Goal: Book appointment/travel/reservation

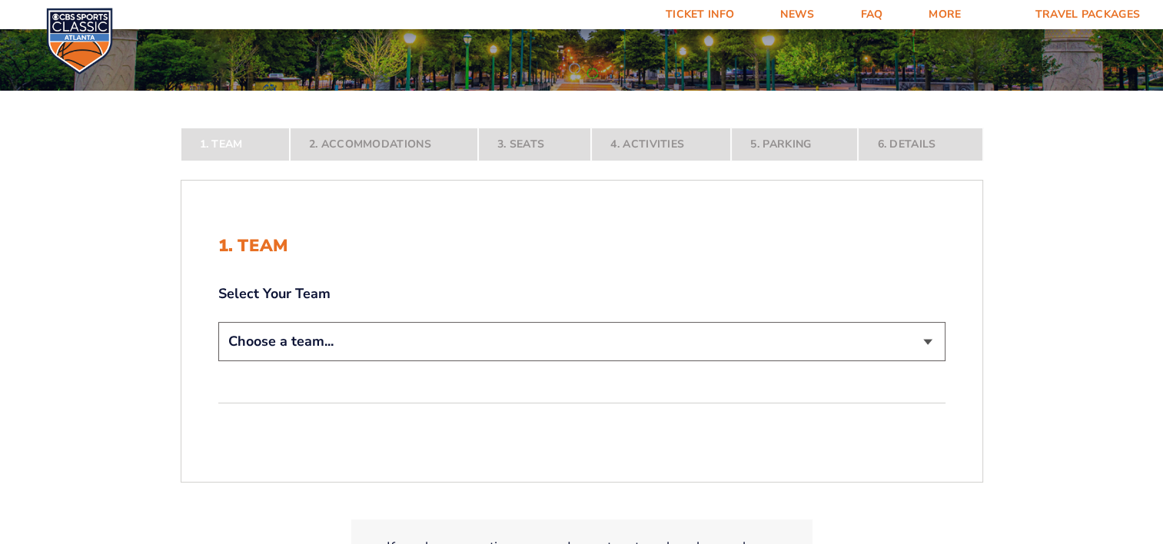
scroll to position [231, 0]
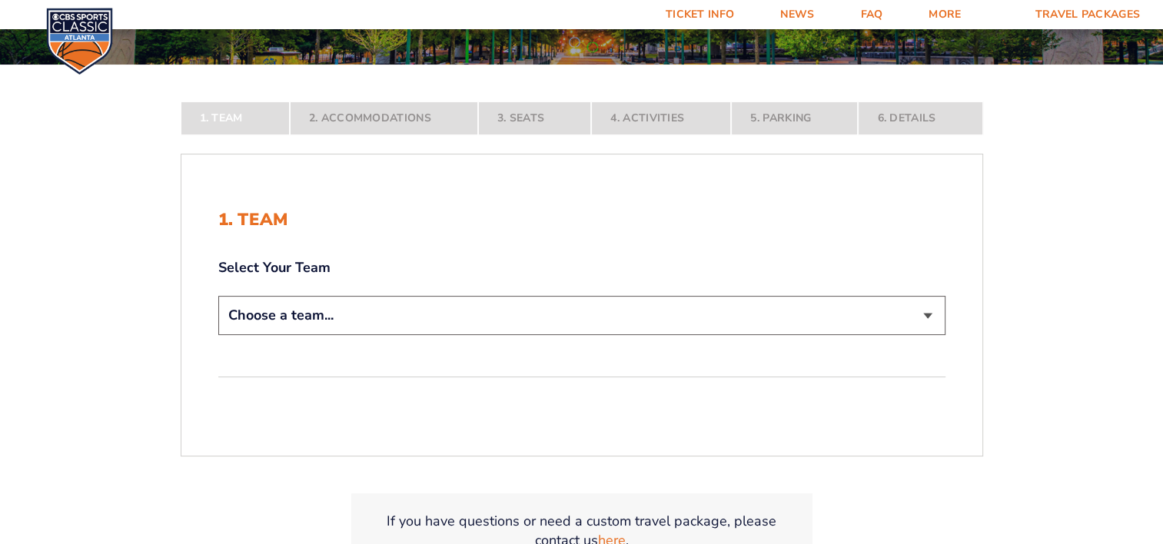
drag, startPoint x: 621, startPoint y: 298, endPoint x: 622, endPoint y: 306, distance: 7.7
click at [621, 298] on select "Choose a team... [US_STATE] Wildcats [US_STATE] State Buckeyes [US_STATE] Tar H…" at bounding box center [581, 315] width 727 height 39
select select "20108"
click at [218, 335] on select "Choose a team... [US_STATE] Wildcats [US_STATE] State Buckeyes [US_STATE] Tar H…" at bounding box center [581, 315] width 727 height 39
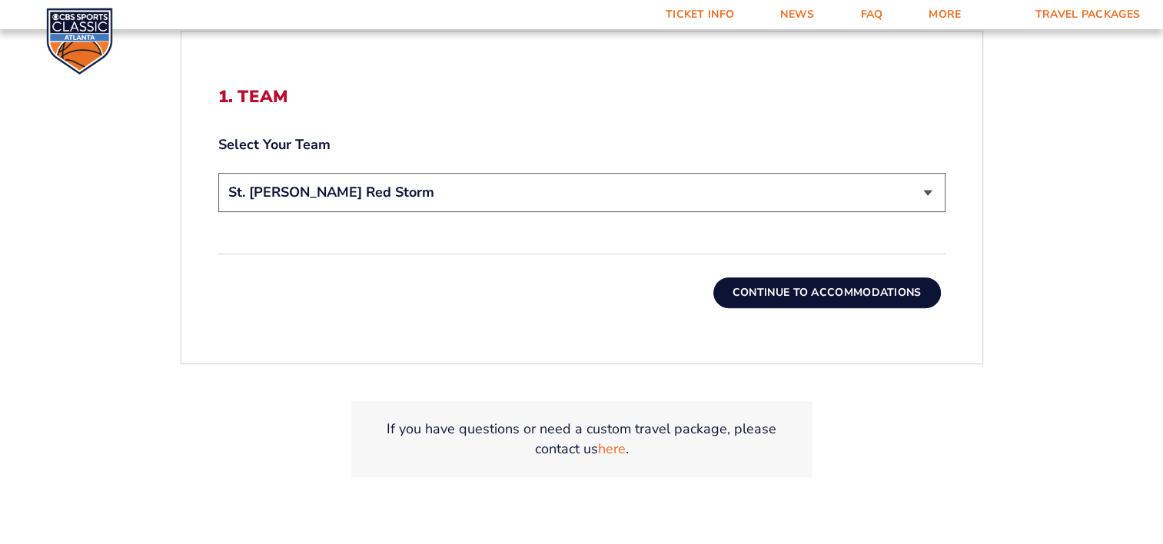
click at [741, 293] on button "Continue To Accommodations" at bounding box center [826, 292] width 227 height 31
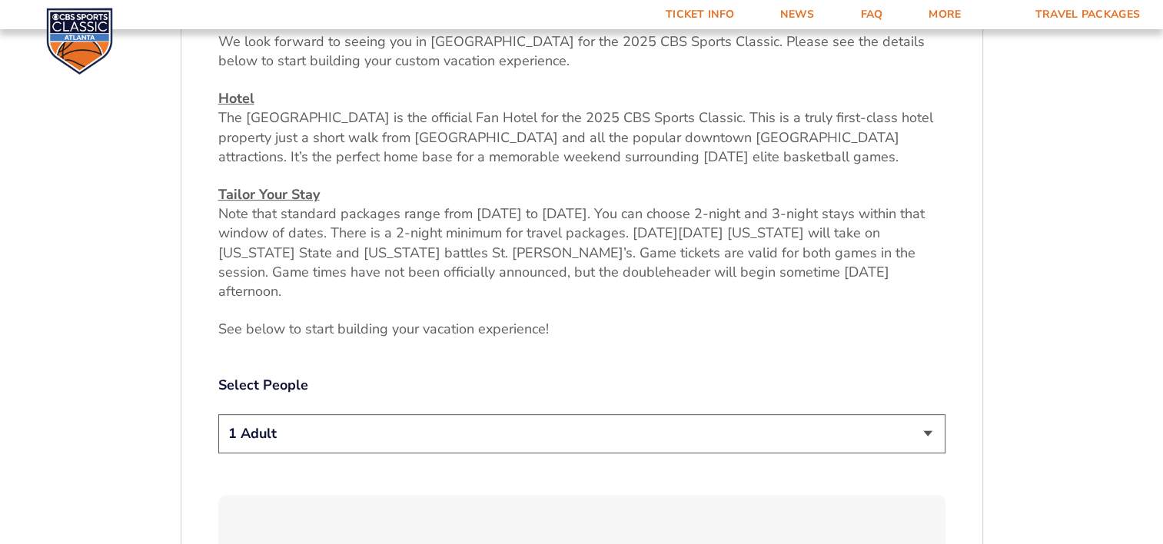
scroll to position [641, 0]
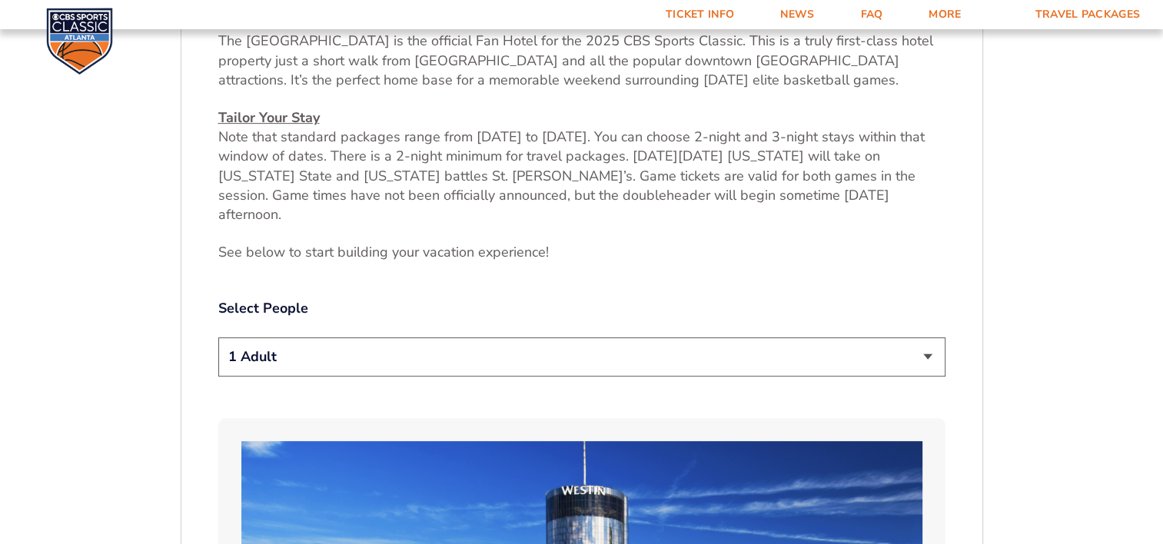
click at [535, 337] on select "1 Adult 2 Adults 3 Adults 4 Adults 2 Adults + 1 Child 2 Adults + 2 Children 2 A…" at bounding box center [581, 356] width 727 height 39
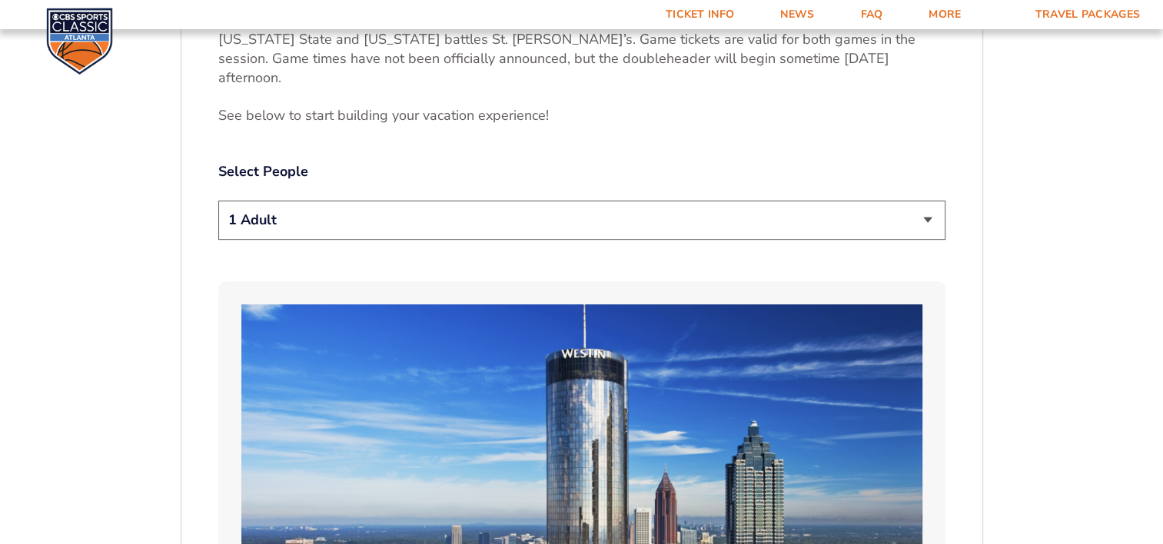
scroll to position [795, 0]
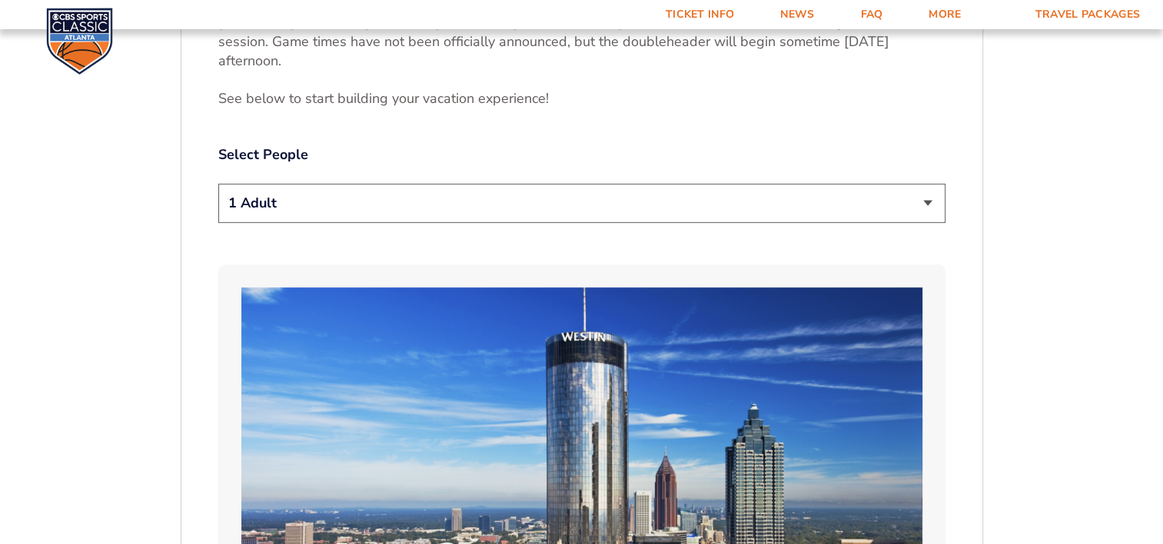
click at [524, 184] on select "1 Adult 2 Adults 3 Adults 4 Adults 2 Adults + 1 Child 2 Adults + 2 Children 2 A…" at bounding box center [581, 203] width 727 height 39
click at [324, 188] on select "1 Adult 2 Adults 3 Adults 4 Adults 2 Adults + 1 Child 2 Adults + 2 Children 2 A…" at bounding box center [581, 203] width 727 height 39
select select "2 Adults + 2 Children"
click at [218, 184] on select "1 Adult 2 Adults 3 Adults 4 Adults 2 Adults + 1 Child 2 Adults + 2 Children 2 A…" at bounding box center [581, 203] width 727 height 39
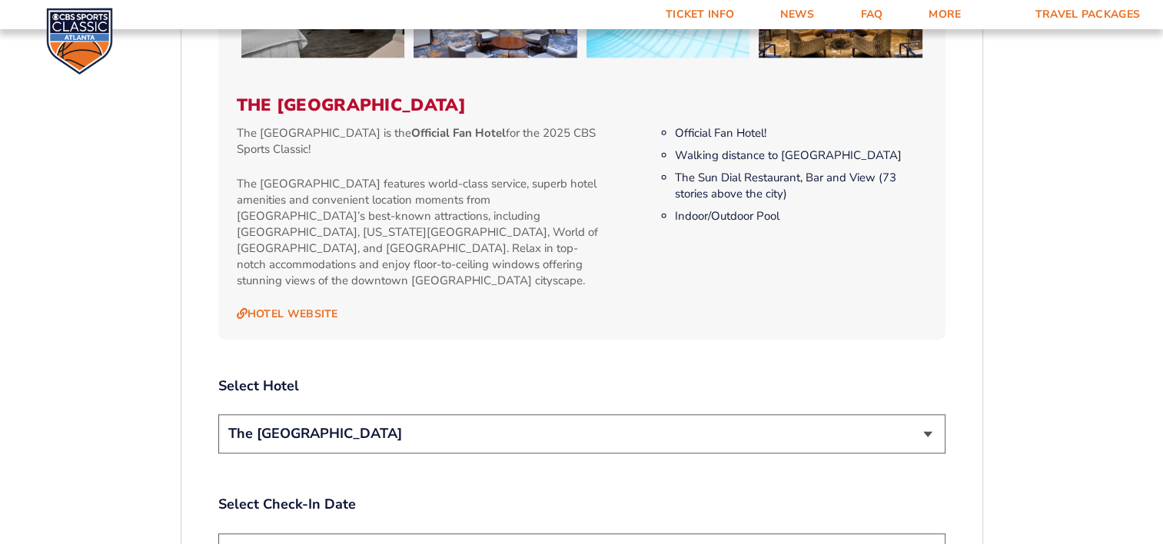
scroll to position [1563, 0]
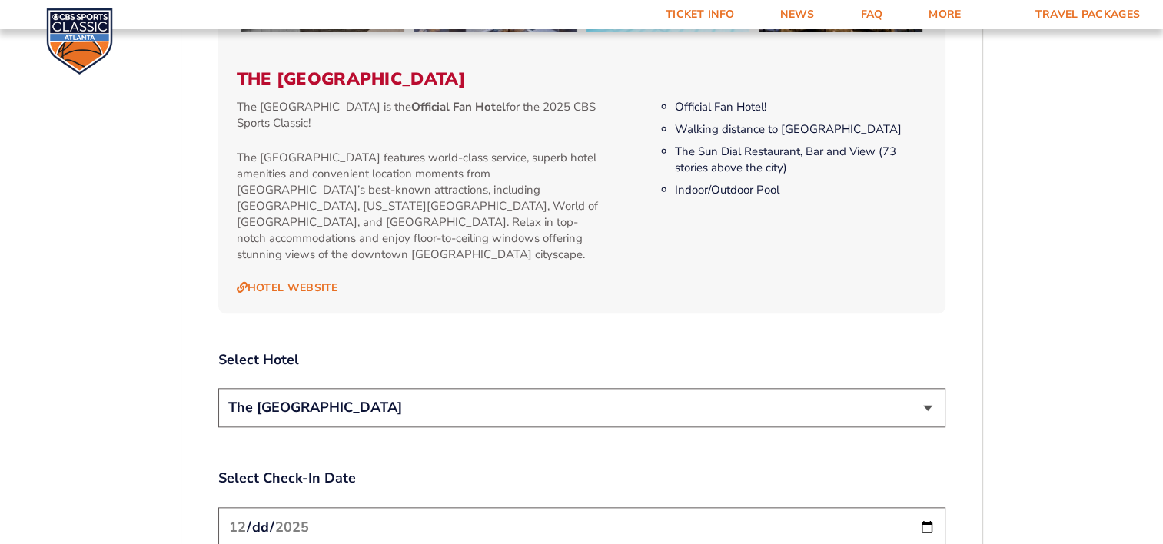
click at [490, 388] on select "The [GEOGRAPHIC_DATA]" at bounding box center [581, 407] width 727 height 39
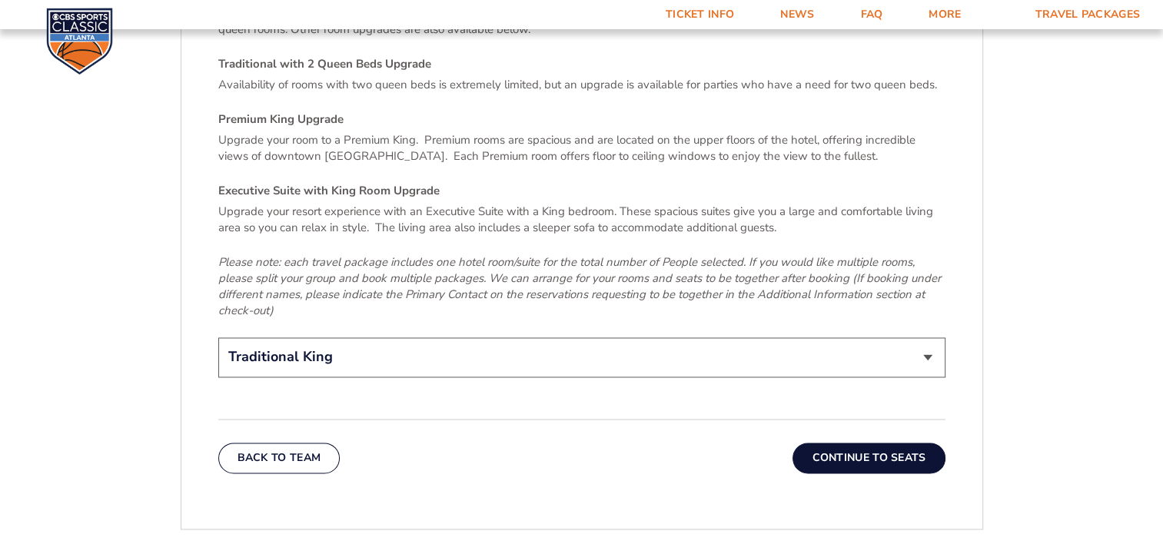
scroll to position [2332, 0]
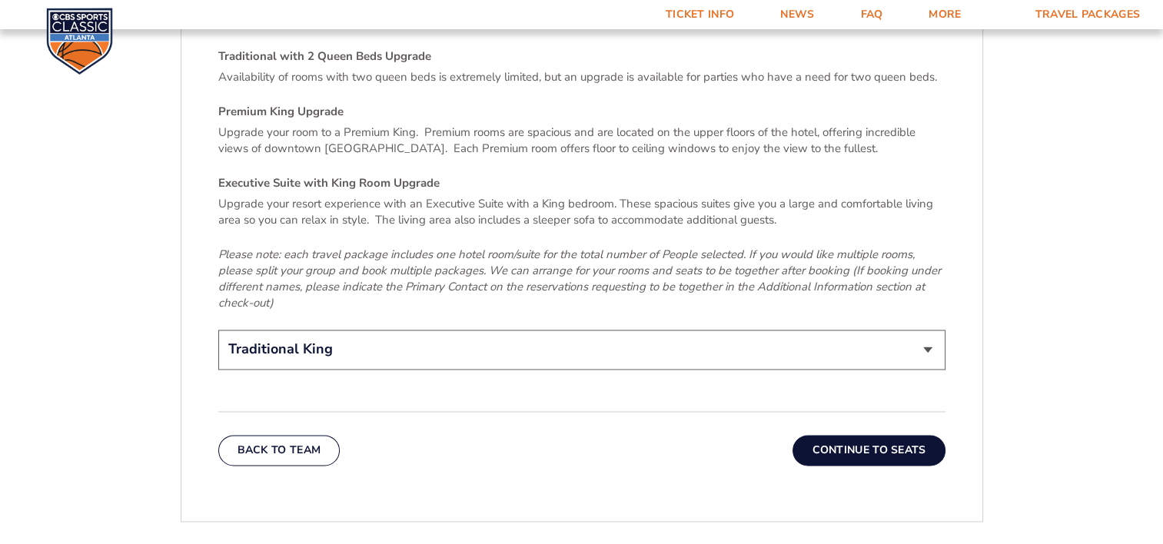
click at [495, 330] on select "Traditional King Traditional with 2 Queen Beds Upgrade (+$45 per night) Premium…" at bounding box center [581, 349] width 727 height 39
select select "Traditional with 2 Queen Beds Upgrade"
click at [218, 330] on select "Traditional King Traditional with 2 Queen Beds Upgrade (+$45 per night) Premium…" at bounding box center [581, 349] width 727 height 39
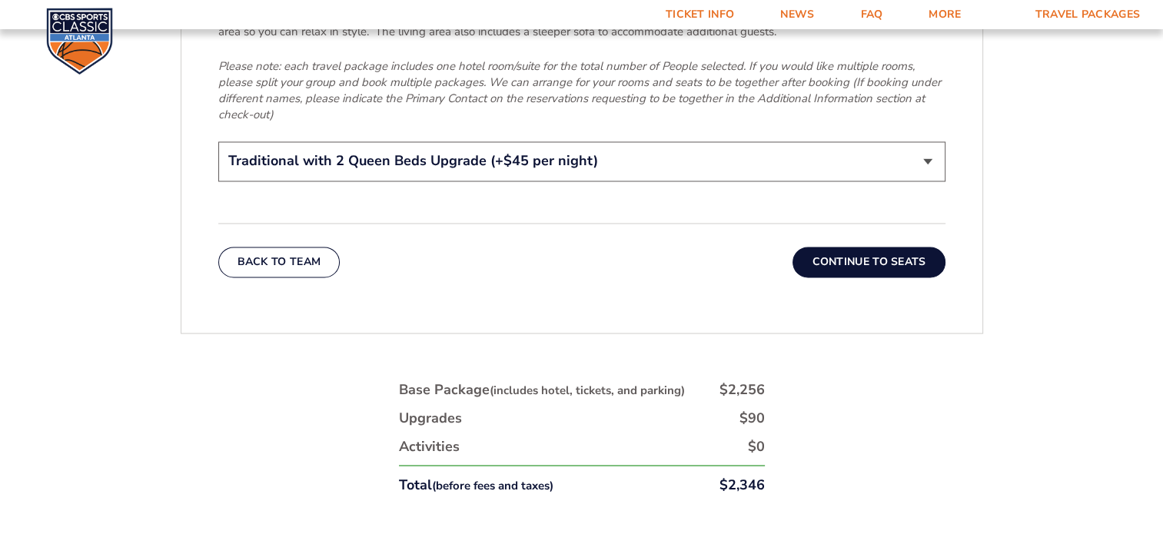
scroll to position [2485, 0]
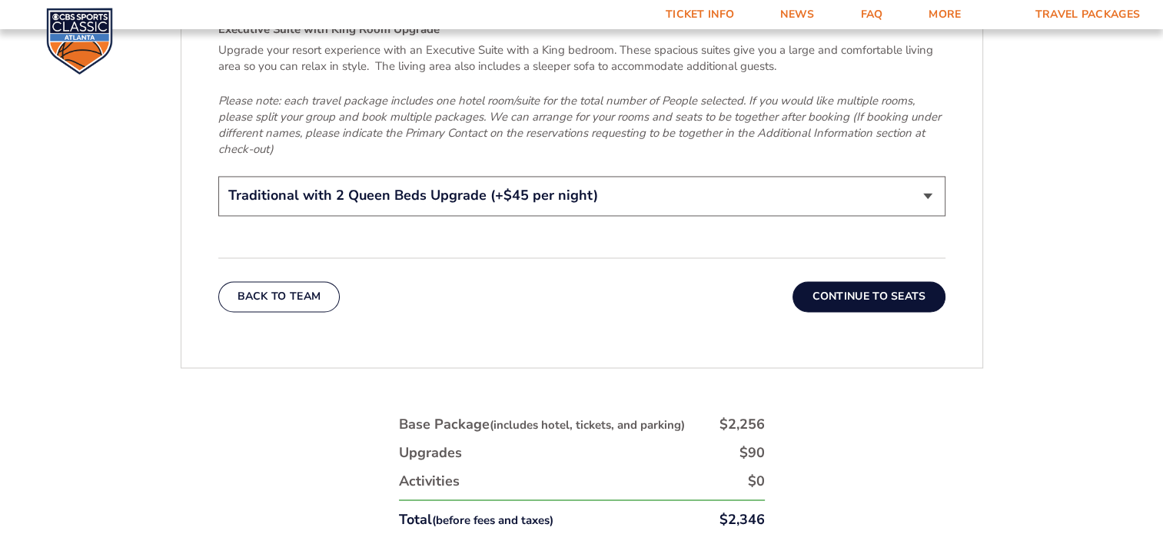
click at [844, 281] on button "Continue To Seats" at bounding box center [868, 296] width 152 height 31
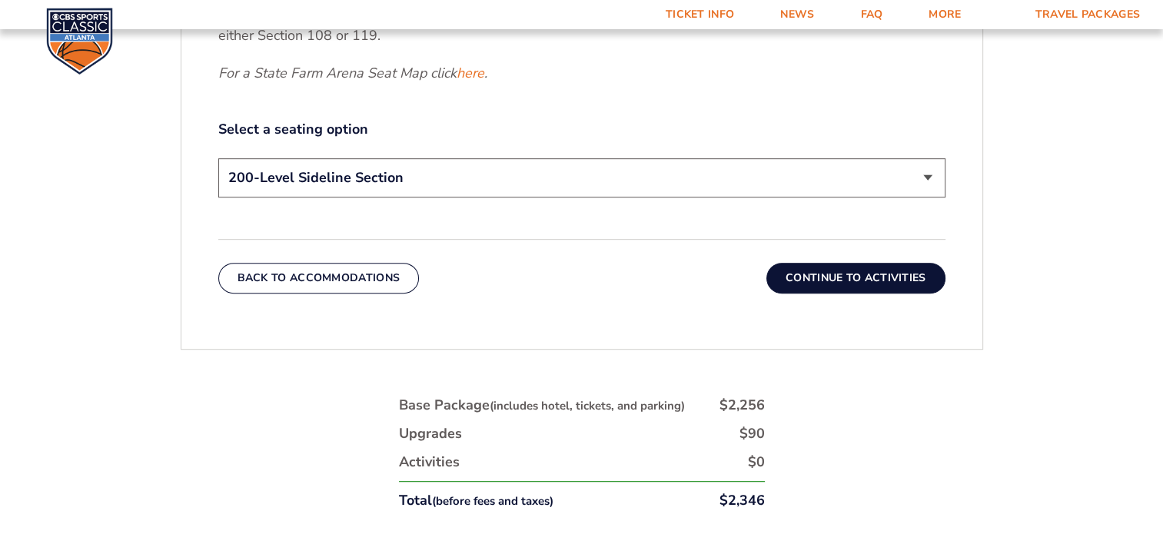
scroll to position [795, 0]
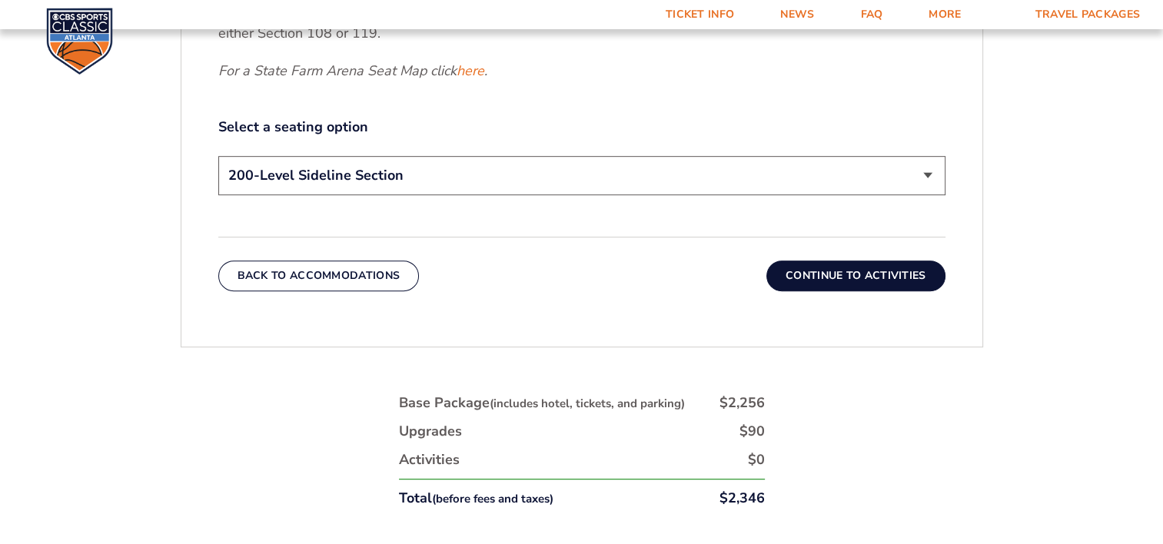
click at [669, 183] on select "200-Level Sideline Section 100-Level Corner Seat Upgrade (+$120 per person) 100…" at bounding box center [581, 175] width 727 height 39
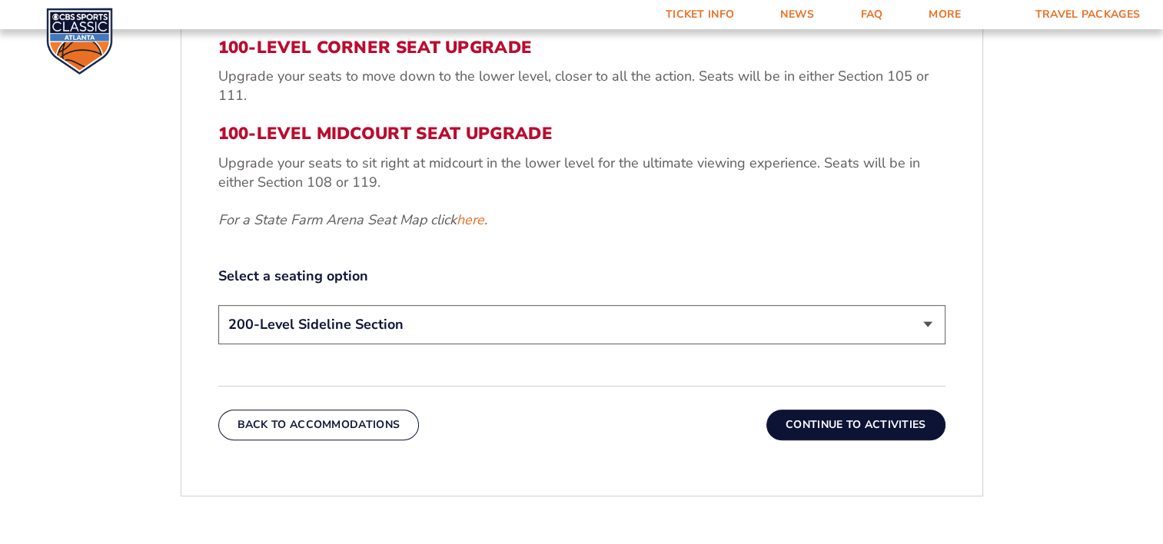
scroll to position [641, 0]
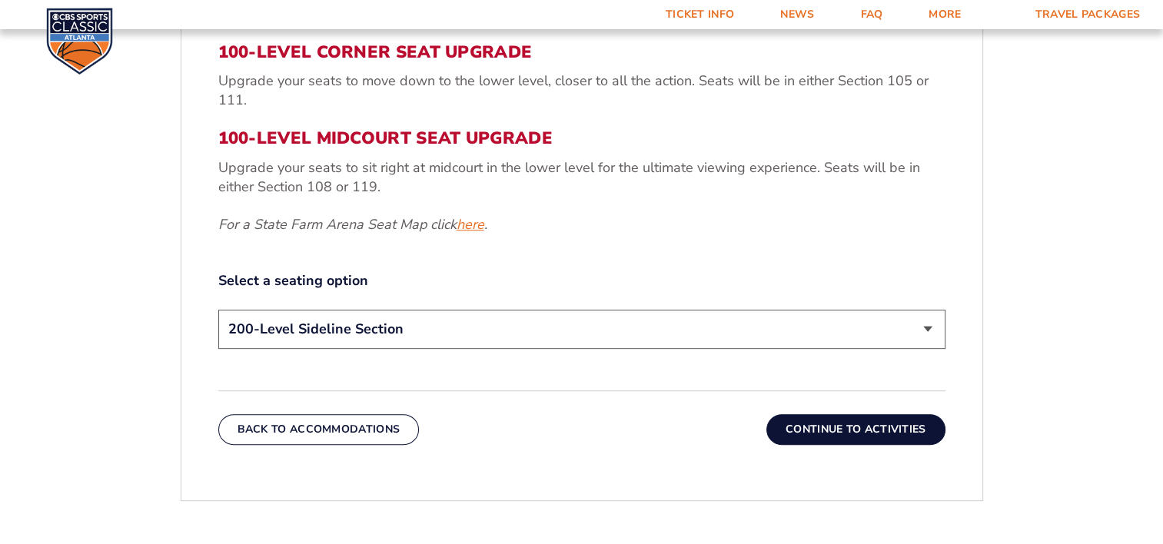
click at [483, 227] on link "here" at bounding box center [470, 224] width 28 height 19
click at [626, 317] on select "200-Level Sideline Section 100-Level Corner Seat Upgrade (+$120 per person) 100…" at bounding box center [581, 329] width 727 height 39
click at [218, 310] on select "200-Level Sideline Section 100-Level Corner Seat Upgrade (+$120 per person) 100…" at bounding box center [581, 329] width 727 height 39
click at [817, 430] on button "Continue To Activities" at bounding box center [855, 429] width 179 height 31
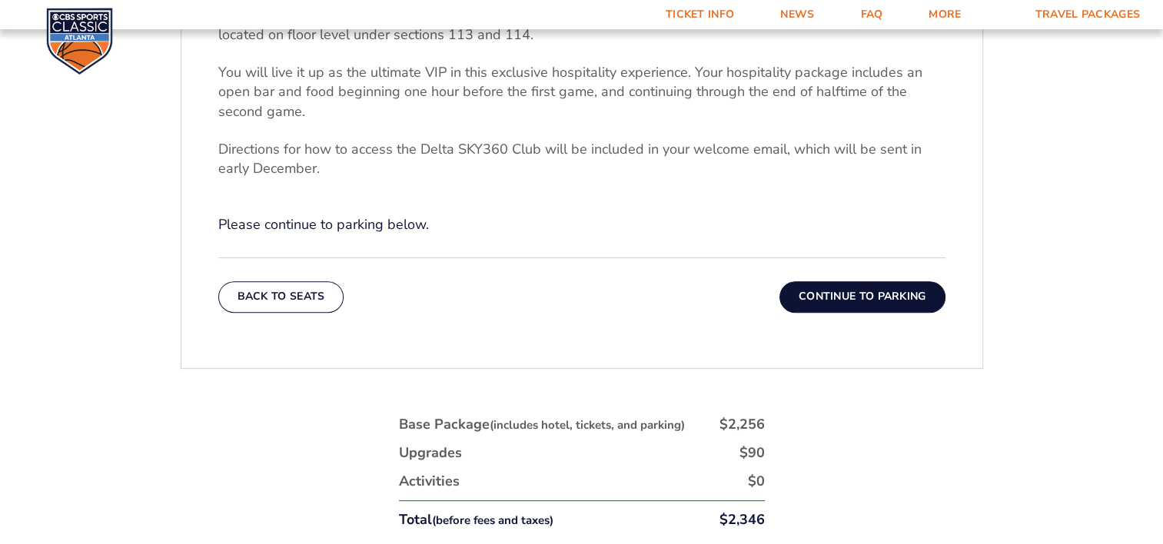
scroll to position [564, 0]
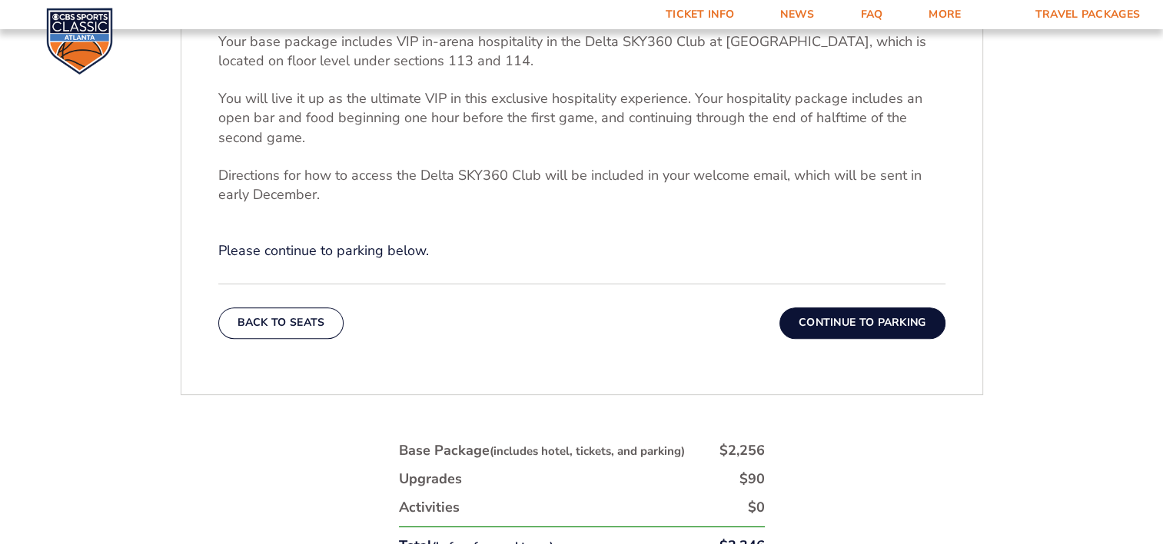
click at [812, 332] on button "Continue To Parking" at bounding box center [862, 322] width 166 height 31
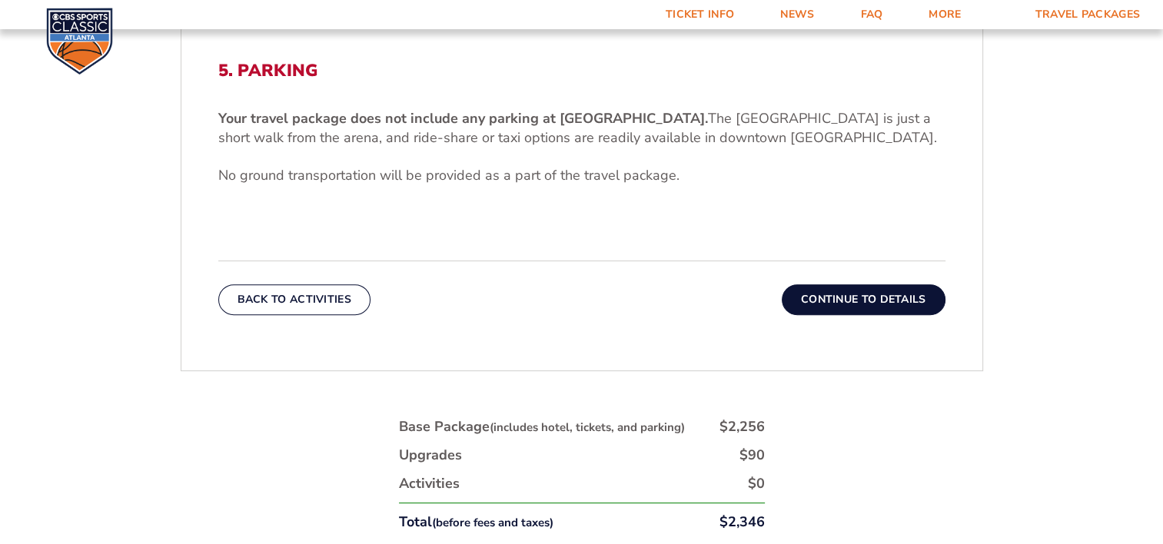
scroll to position [410, 0]
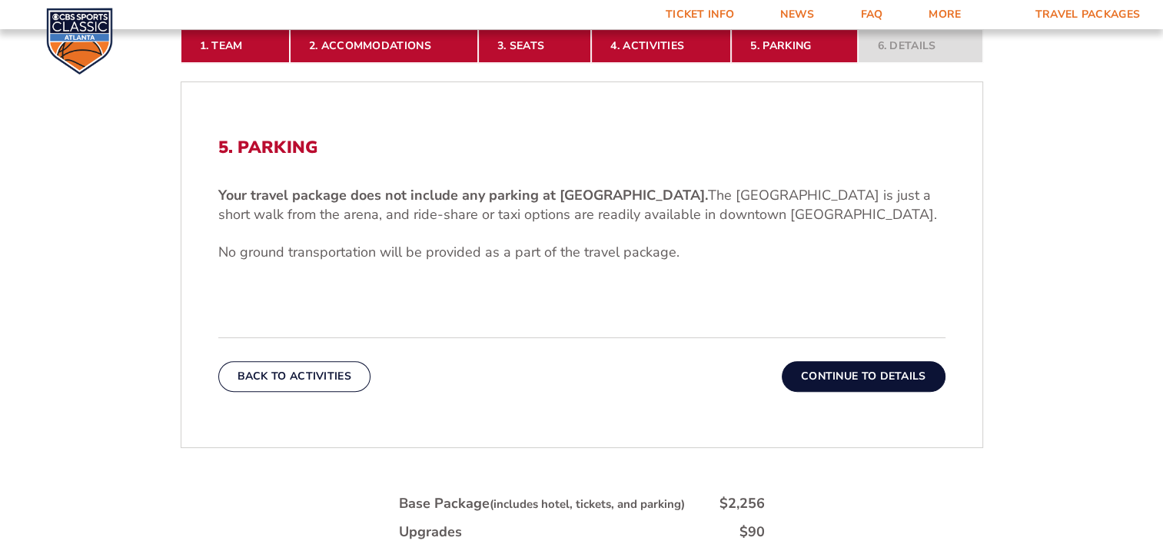
click at [833, 370] on button "Continue To Details" at bounding box center [864, 376] width 164 height 31
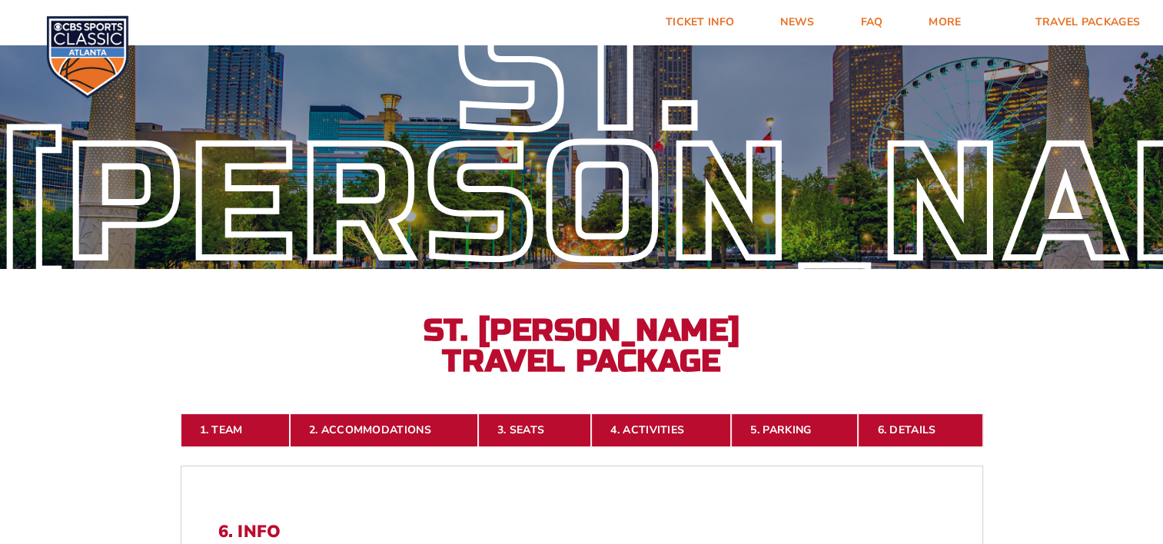
scroll to position [0, 0]
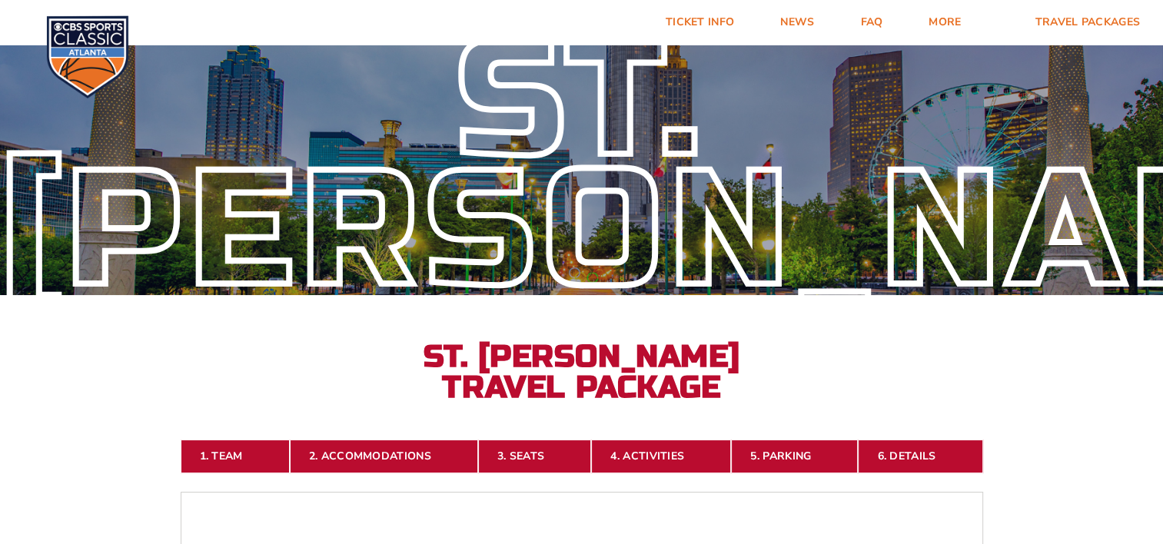
drag, startPoint x: 260, startPoint y: 255, endPoint x: 258, endPoint y: 231, distance: 23.9
click at [260, 256] on div "St. [PERSON_NAME]" at bounding box center [581, 166] width 1163 height 261
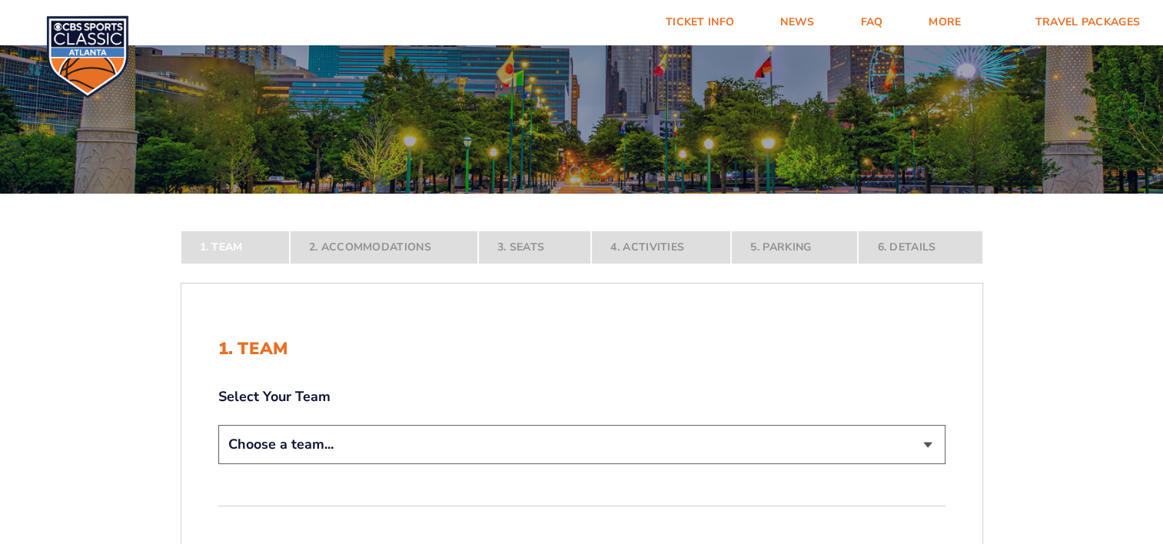
scroll to position [77, 0]
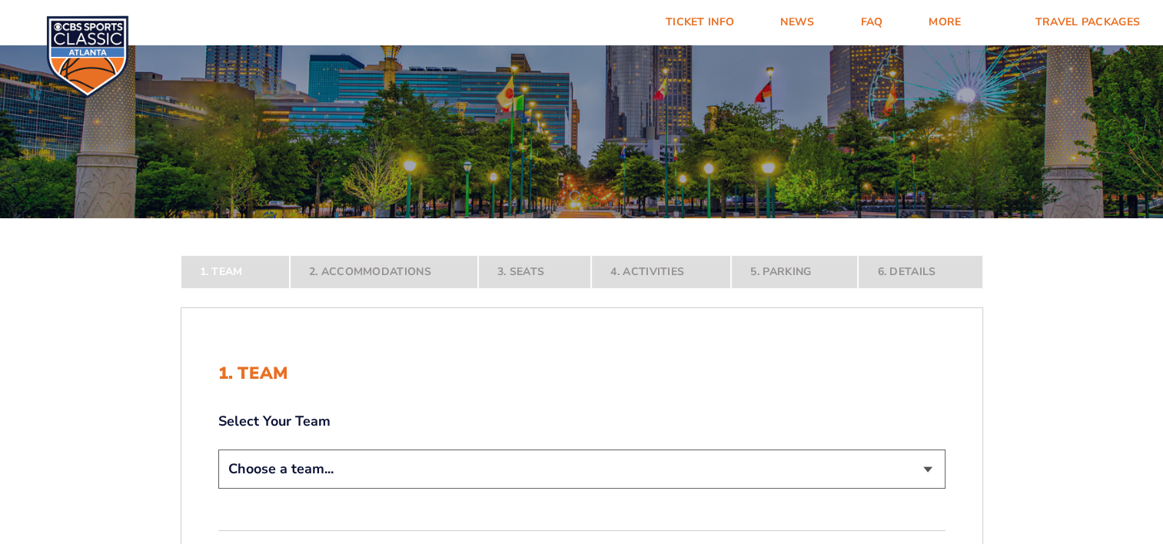
click at [674, 464] on select "Choose a team... [US_STATE] Wildcats [US_STATE] State Buckeyes [US_STATE] Tar H…" at bounding box center [581, 469] width 727 height 39
select select "20108"
click at [218, 489] on select "Choose a team... [US_STATE] Wildcats [US_STATE] State Buckeyes [US_STATE] Tar H…" at bounding box center [581, 469] width 727 height 39
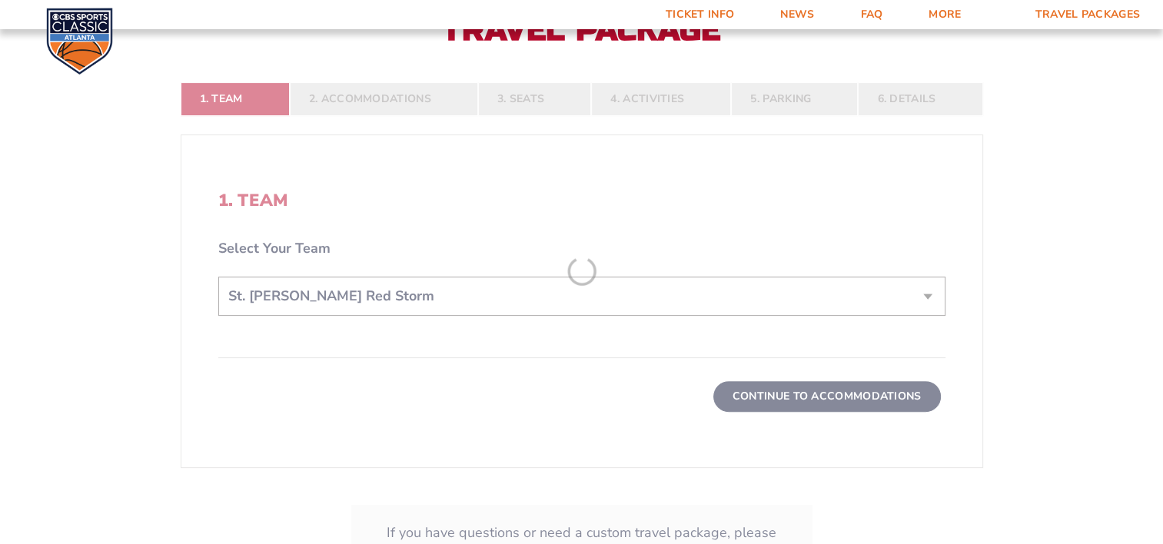
scroll to position [384, 0]
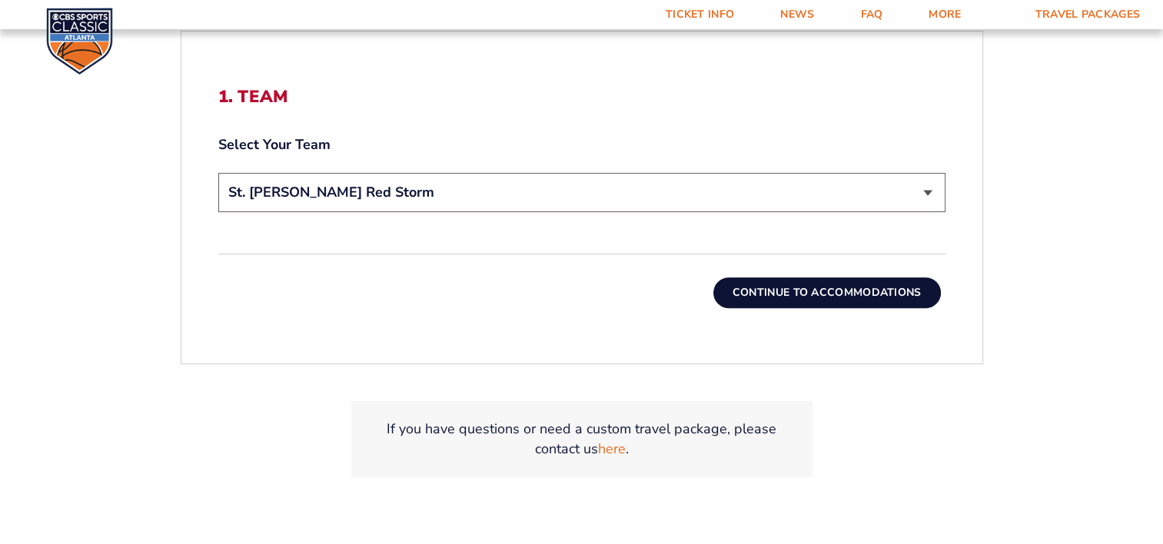
click at [772, 299] on button "Continue To Accommodations" at bounding box center [826, 292] width 227 height 31
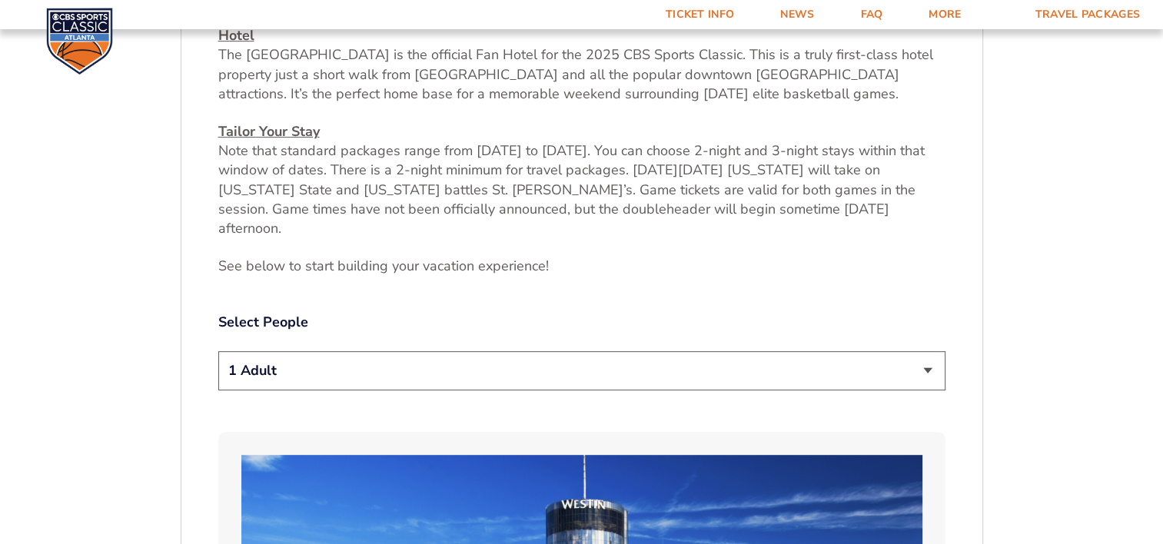
scroll to position [641, 0]
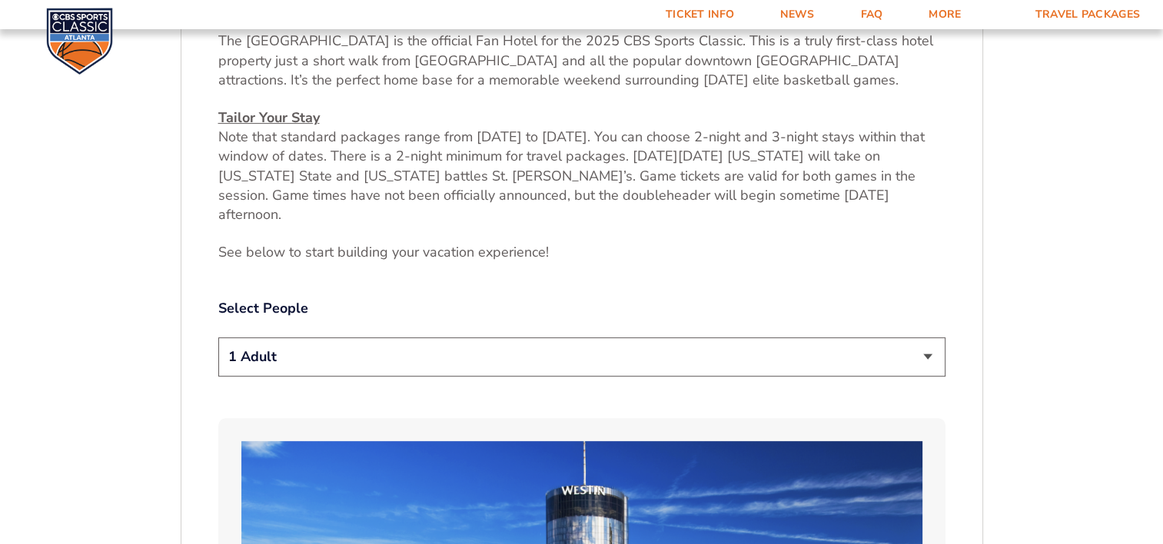
click at [694, 350] on select "1 Adult 2 Adults 3 Adults 4 Adults 2 Adults + 1 Child 2 Adults + 2 Children 2 A…" at bounding box center [581, 356] width 727 height 39
select select "2 Adults + 2 Children"
click at [218, 337] on select "1 Adult 2 Adults 3 Adults 4 Adults 2 Adults + 1 Child 2 Adults + 2 Children 2 A…" at bounding box center [581, 356] width 727 height 39
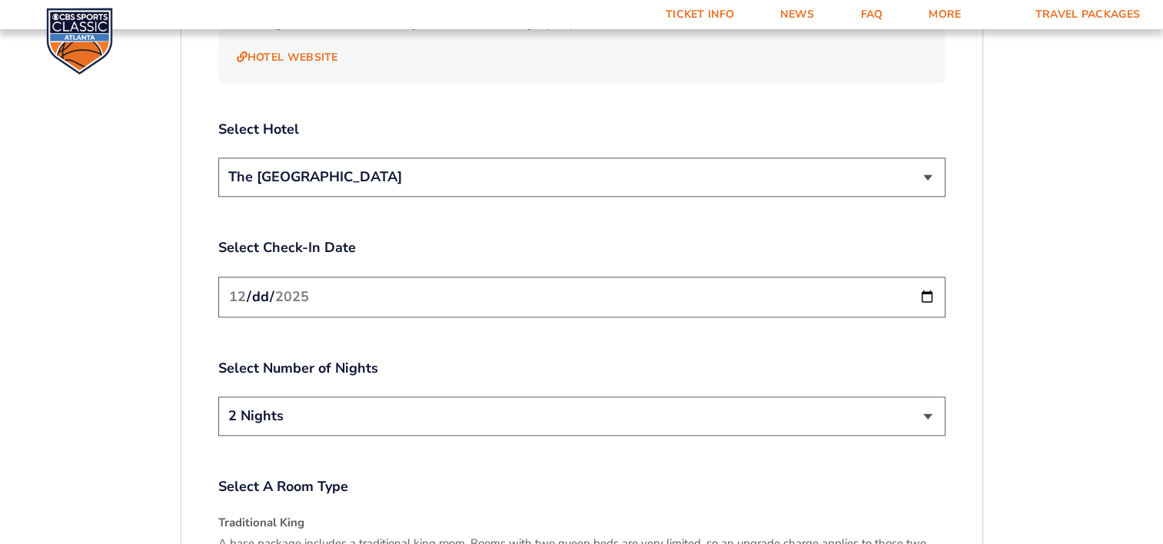
scroll to position [1870, 0]
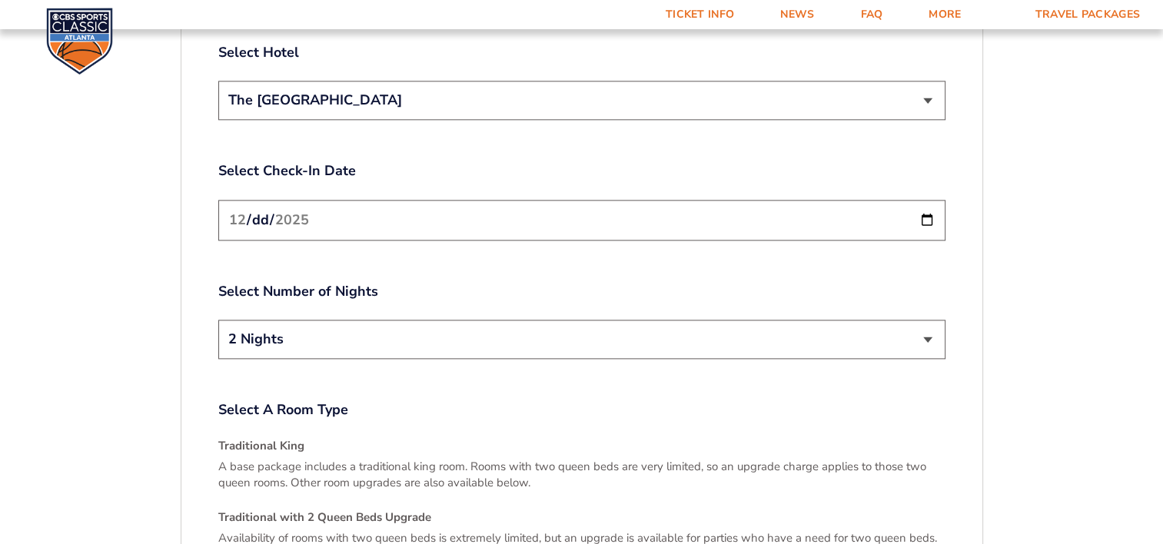
click at [789, 320] on select "2 Nights 3 Nights" at bounding box center [581, 339] width 727 height 39
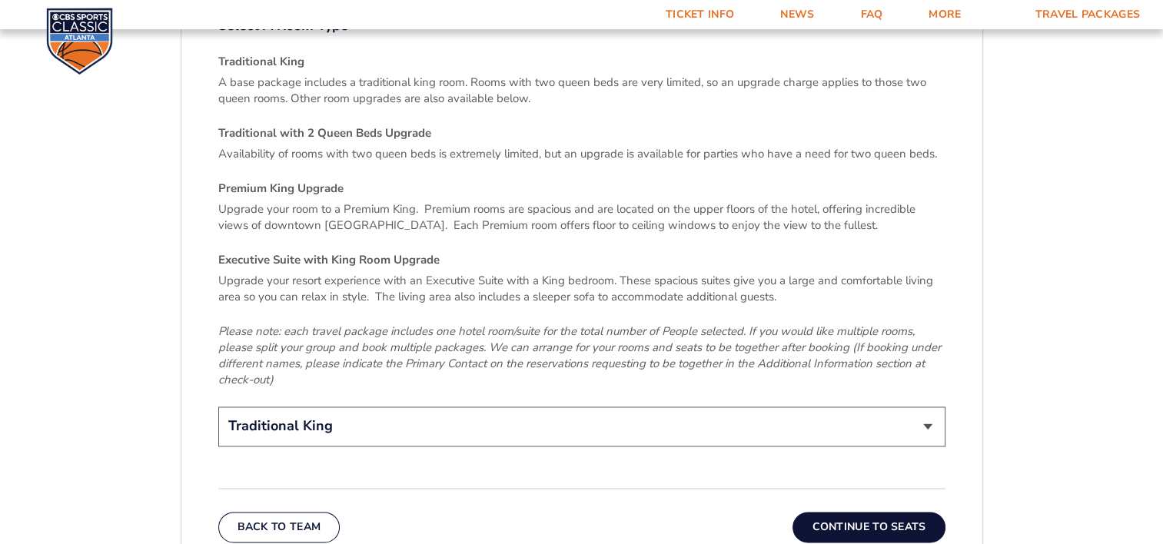
scroll to position [2332, 0]
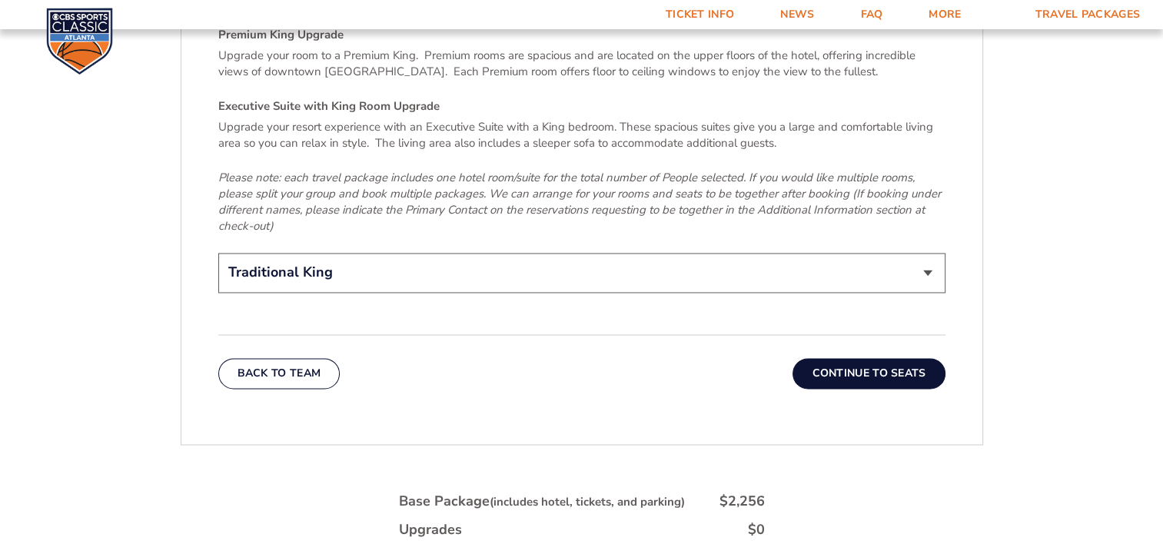
click at [858, 358] on button "Continue To Seats" at bounding box center [868, 373] width 152 height 31
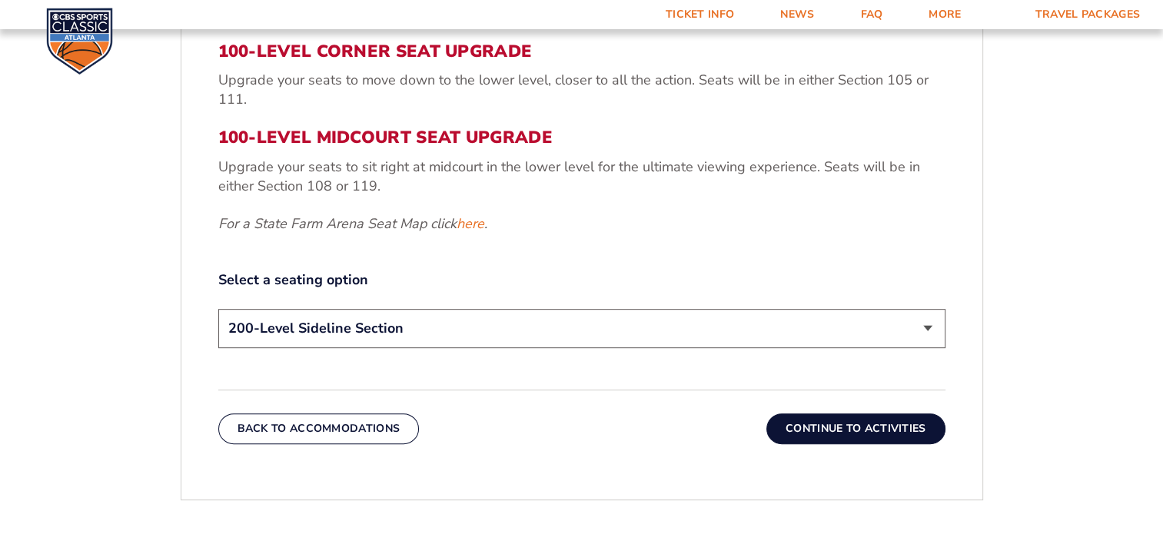
scroll to position [641, 0]
click at [689, 337] on select "200-Level Sideline Section 100-Level Corner Seat Upgrade (+$120 per person) 100…" at bounding box center [581, 329] width 727 height 39
click at [218, 310] on select "200-Level Sideline Section 100-Level Corner Seat Upgrade (+$120 per person) 100…" at bounding box center [581, 329] width 727 height 39
click at [825, 422] on button "Continue To Activities" at bounding box center [855, 429] width 179 height 31
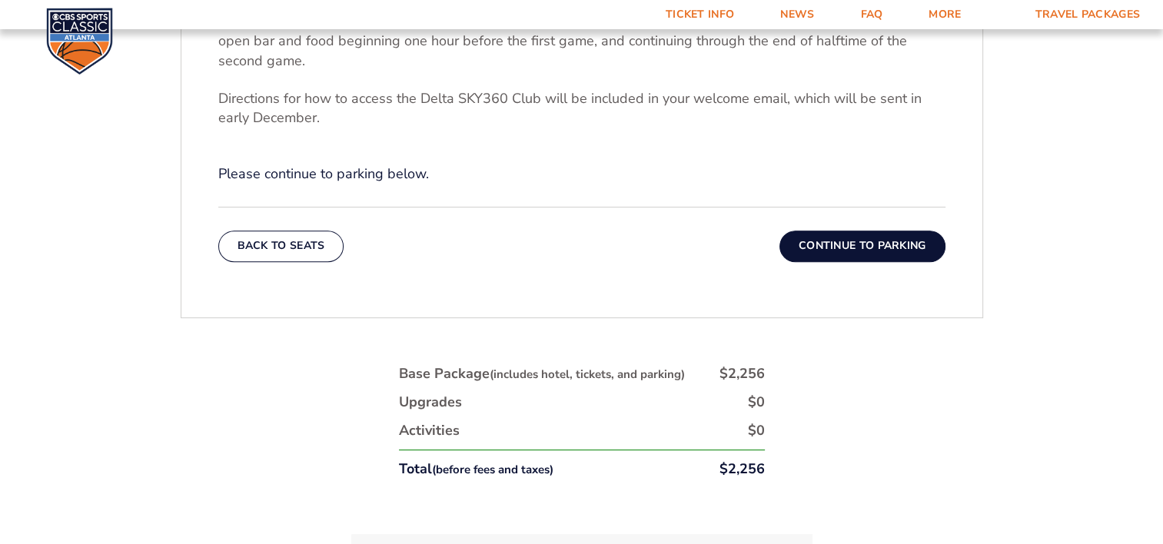
click at [871, 241] on button "Continue To Parking" at bounding box center [862, 246] width 166 height 31
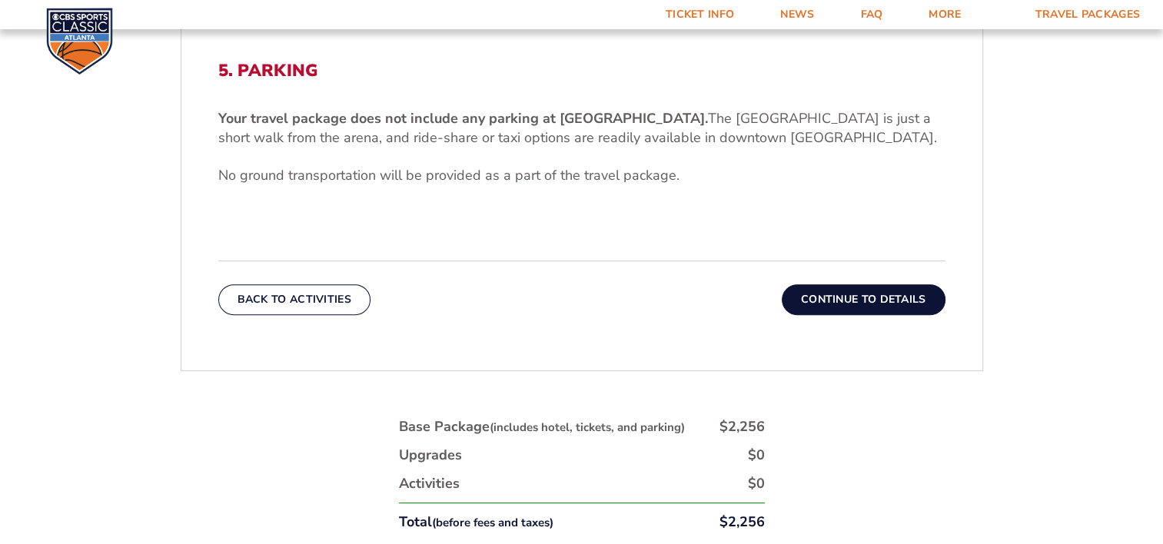
click at [858, 297] on button "Continue To Details" at bounding box center [864, 299] width 164 height 31
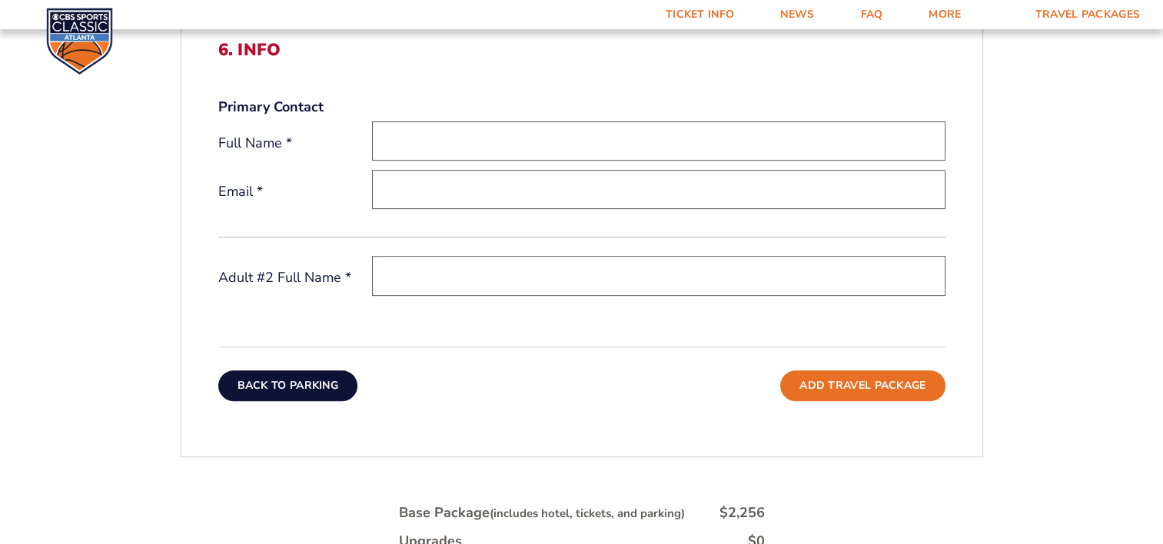
click at [304, 376] on button "Back To Parking" at bounding box center [288, 385] width 140 height 31
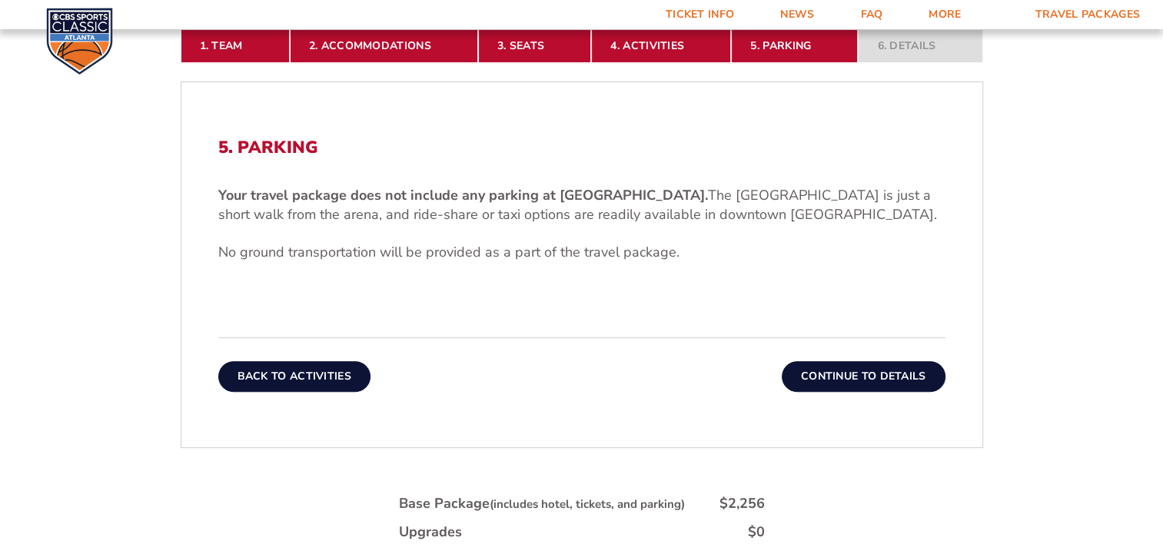
click at [294, 380] on button "Back To Activities" at bounding box center [294, 376] width 152 height 31
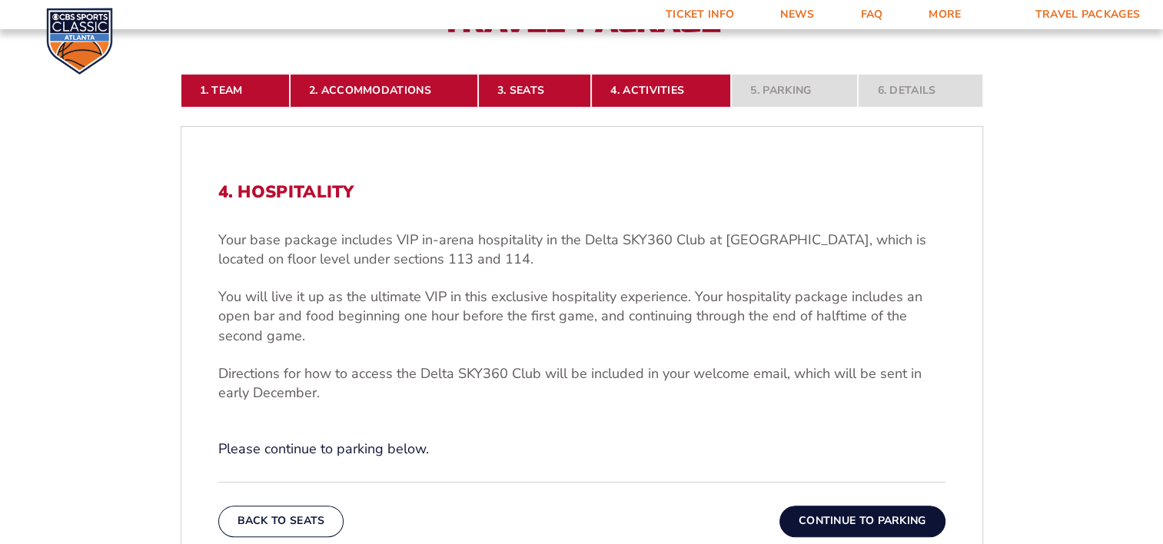
scroll to position [410, 0]
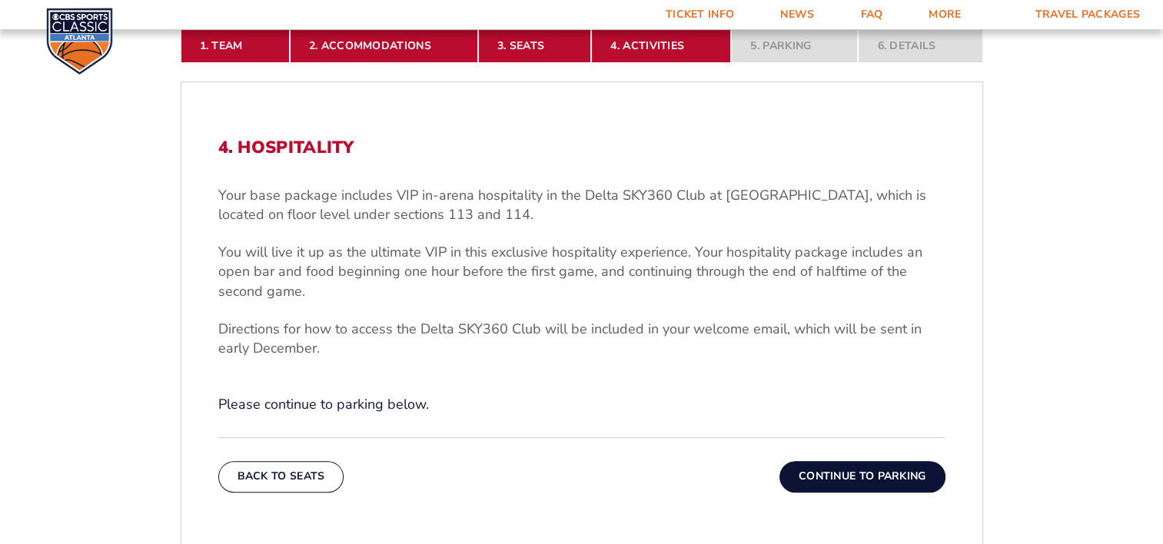
click at [323, 457] on div "Back To Seats Continue To Parking" at bounding box center [581, 464] width 727 height 55
click at [287, 478] on button "Back To Seats" at bounding box center [281, 476] width 126 height 31
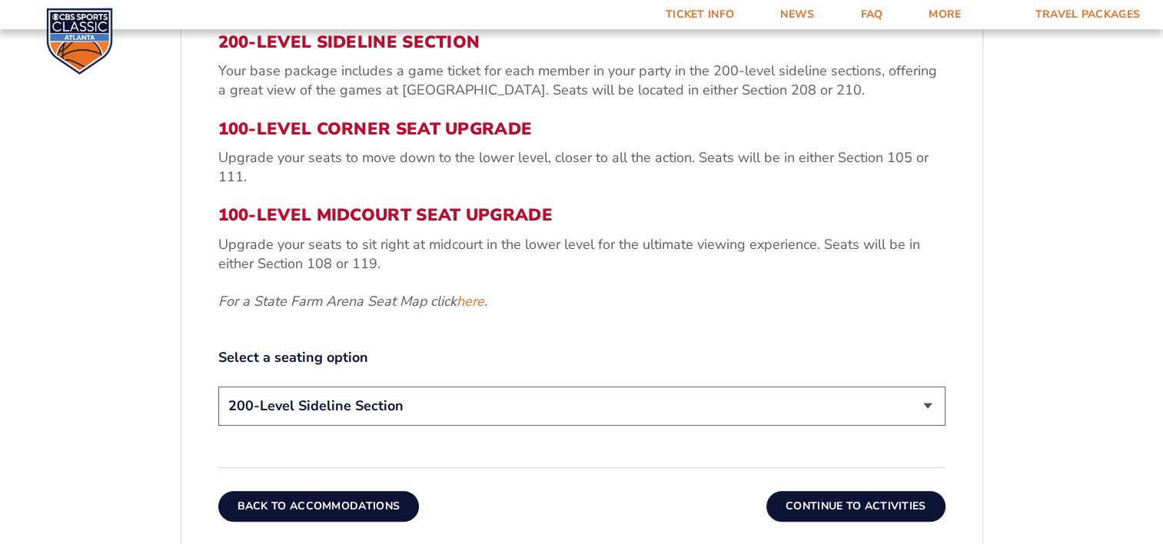
click at [305, 503] on button "Back To Accommodations" at bounding box center [318, 506] width 201 height 31
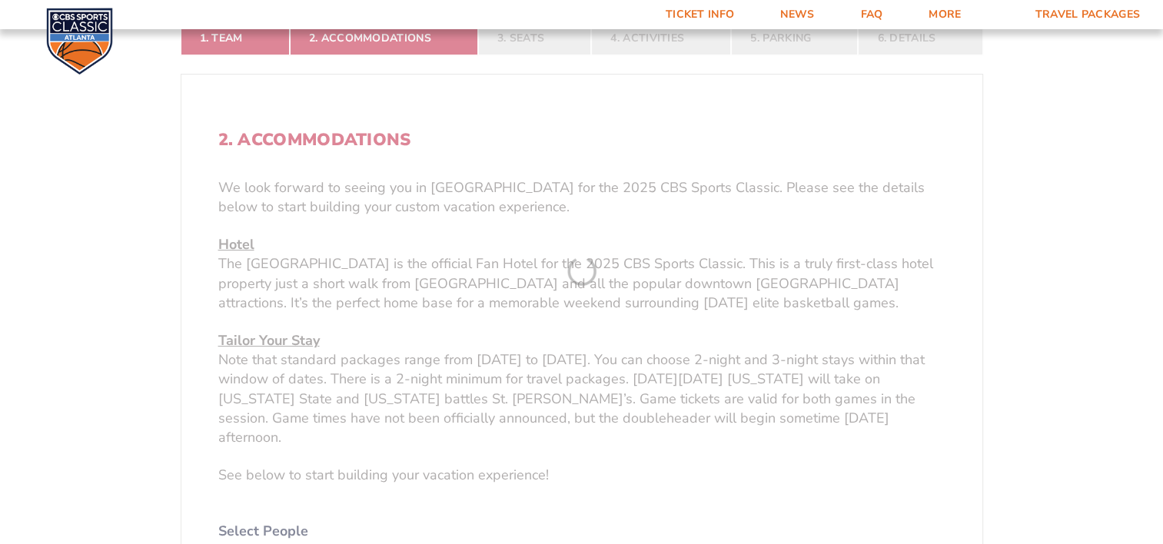
scroll to position [487, 0]
